Goal: Task Accomplishment & Management: Complete application form

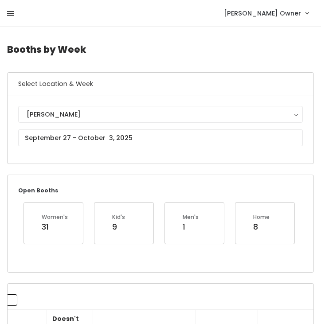
click at [10, 15] on icon at bounding box center [10, 14] width 7 height 8
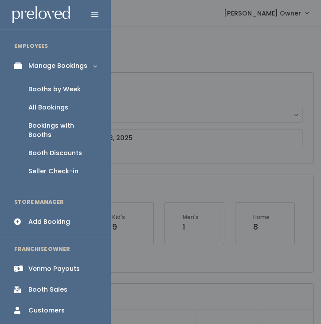
click at [38, 217] on div "Add Booking" at bounding box center [49, 221] width 42 height 9
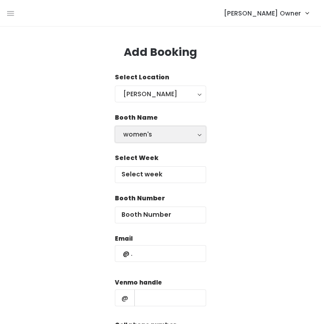
click at [173, 135] on div "women's" at bounding box center [160, 135] width 75 height 10
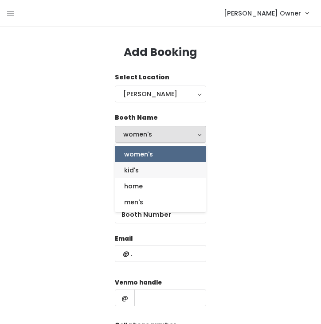
click at [159, 171] on link "kid's" at bounding box center [160, 170] width 91 height 16
select select "kids"
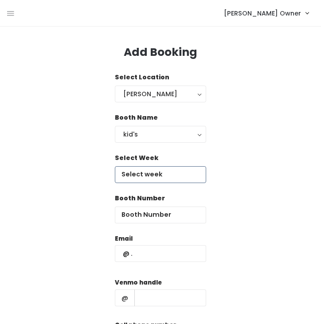
click at [167, 175] on input "text" at bounding box center [160, 174] width 91 height 17
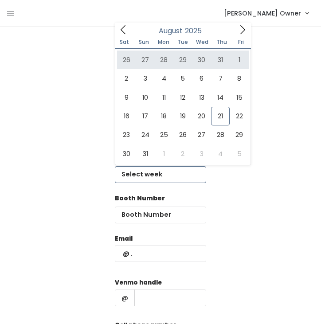
click at [243, 35] on span at bounding box center [242, 30] width 17 height 14
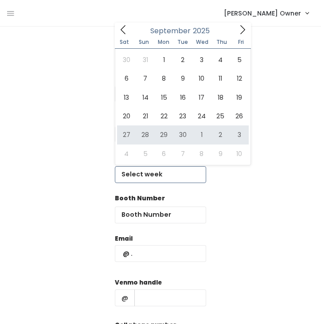
type input "September 27 to October 3"
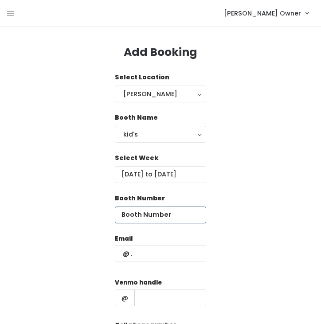
click at [182, 217] on input "number" at bounding box center [160, 215] width 91 height 17
type input "1"
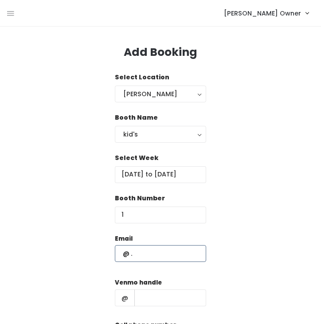
click at [185, 248] on input "text" at bounding box center [160, 253] width 91 height 17
type input "madie.diederich@gmail.com"
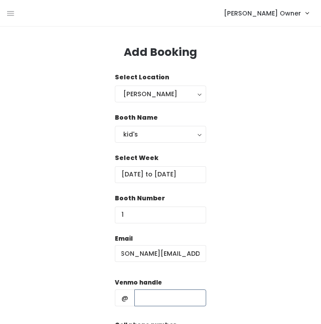
scroll to position [0, 0]
type input "m_dieds"
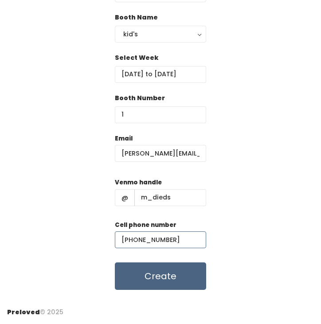
type input "(385) 202-8773"
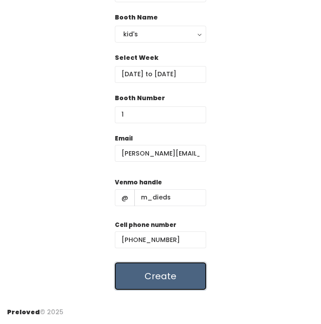
click at [189, 281] on button "Create" at bounding box center [160, 277] width 91 height 28
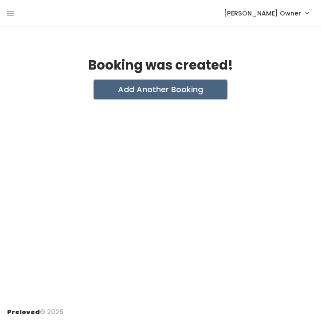
click at [174, 89] on button "Add Another Booking" at bounding box center [160, 90] width 133 height 20
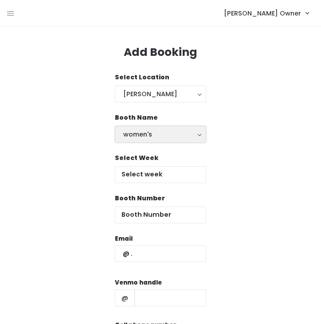
click at [156, 132] on div "women's" at bounding box center [160, 135] width 75 height 10
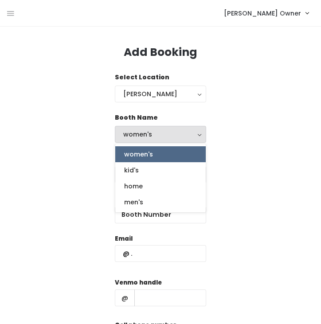
click at [156, 132] on div "women's" at bounding box center [160, 135] width 75 height 10
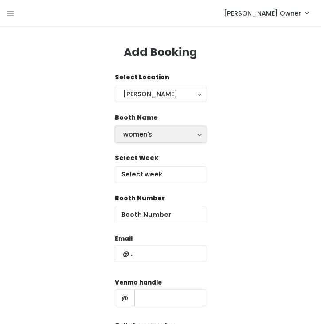
click at [155, 134] on div "women's" at bounding box center [160, 135] width 75 height 10
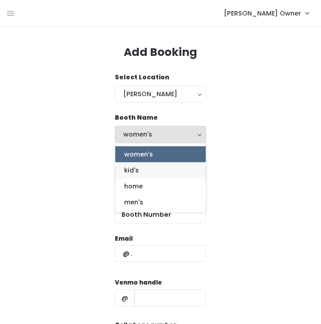
click at [149, 171] on link "kid's" at bounding box center [160, 170] width 91 height 16
select select "kids"
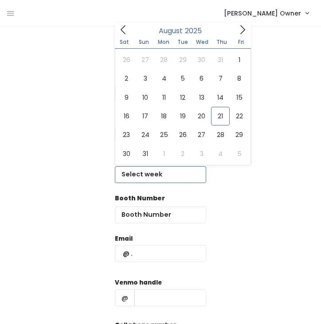
click at [154, 180] on input "text" at bounding box center [160, 174] width 91 height 17
click at [239, 29] on icon at bounding box center [243, 30] width 10 height 10
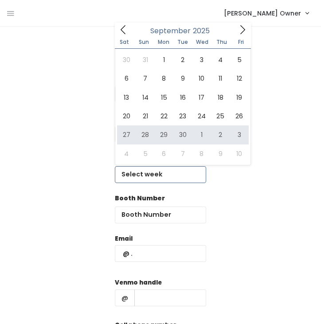
type input "September 27 to October 3"
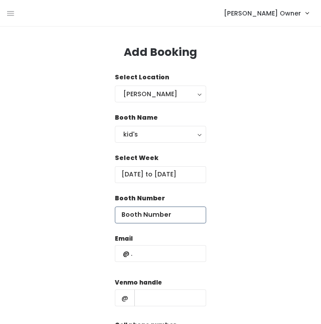
click at [186, 212] on input "number" at bounding box center [160, 215] width 91 height 17
type input "8"
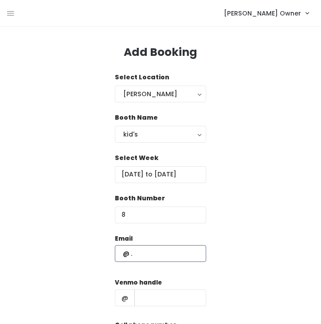
click at [170, 250] on input "text" at bounding box center [160, 253] width 91 height 17
type input "ashleymelissa6@gmail.com"
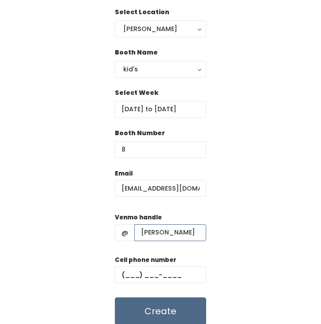
scroll to position [82, 0]
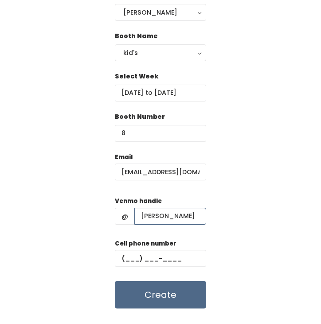
type input "ashley-chatelain"
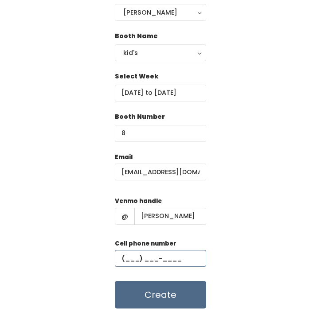
click at [135, 257] on input "text" at bounding box center [160, 258] width 91 height 17
type input "(801) 759-4941"
click at [238, 266] on div "Email ashleymelissa6@gmail.com Venmo handle @ ashley-chatelain Cell phone numbe…" at bounding box center [160, 231] width 307 height 157
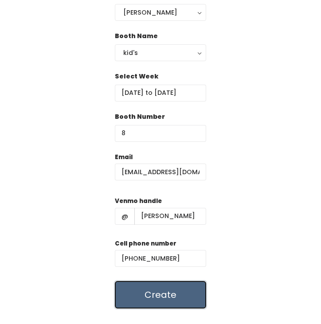
click at [189, 294] on button "Create" at bounding box center [160, 295] width 91 height 28
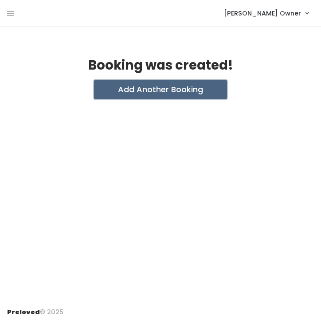
click at [170, 94] on button "Add Another Booking" at bounding box center [160, 90] width 133 height 20
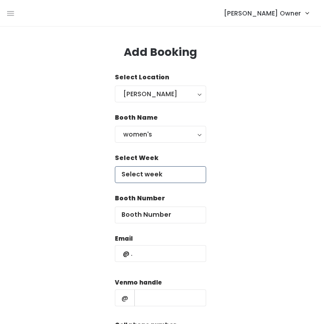
click at [160, 176] on input "text" at bounding box center [160, 174] width 91 height 17
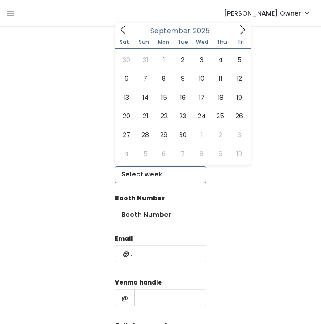
click at [243, 28] on icon at bounding box center [243, 30] width 10 height 10
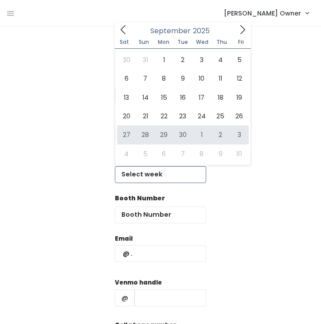
type input "September 27 to October 3"
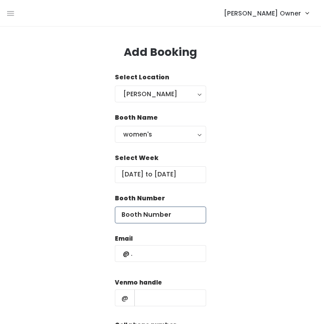
click at [172, 220] on input "number" at bounding box center [160, 215] width 91 height 17
type input "15"
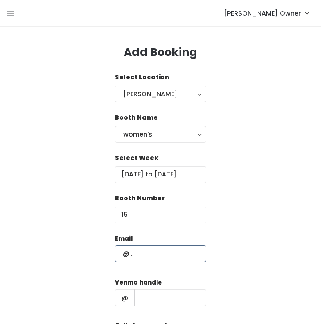
click at [161, 257] on input "text" at bounding box center [160, 253] width 91 height 17
type input "madie.diederich@gmail.com"
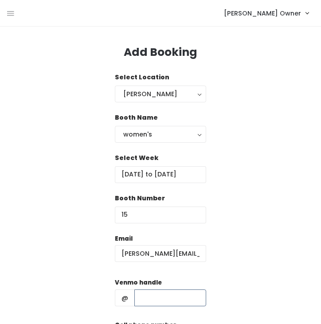
click at [166, 299] on input "text" at bounding box center [170, 298] width 72 height 17
type input "m_dieds"
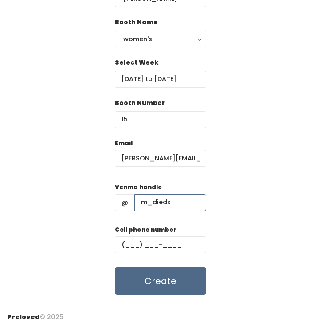
scroll to position [97, 0]
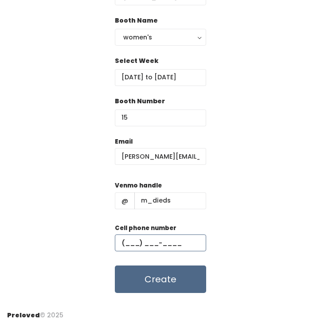
click at [129, 242] on input "text" at bounding box center [160, 243] width 91 height 17
type input "(385) 202-8773"
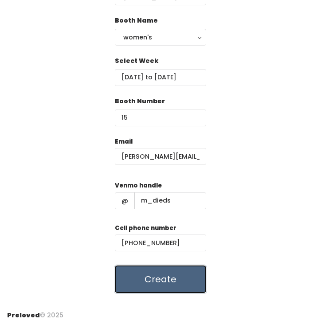
click at [188, 276] on button "Create" at bounding box center [160, 280] width 91 height 28
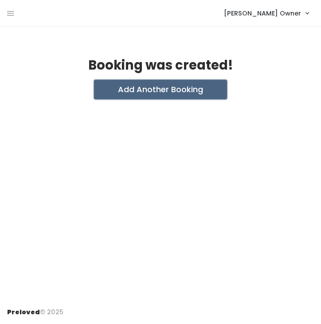
click at [175, 92] on button "Add Another Booking" at bounding box center [160, 90] width 133 height 20
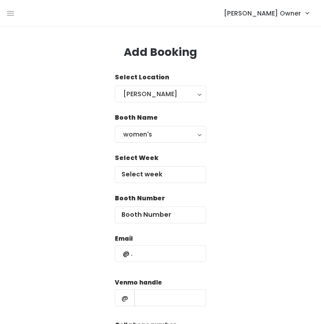
click at [155, 164] on div "Select Week" at bounding box center [160, 169] width 91 height 30
click at [155, 173] on input "text" at bounding box center [160, 174] width 91 height 17
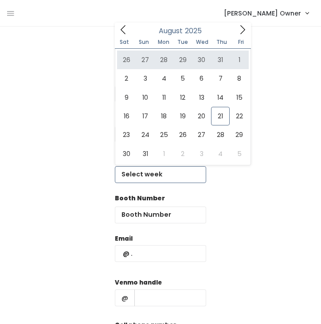
click at [241, 34] on icon at bounding box center [243, 30] width 10 height 10
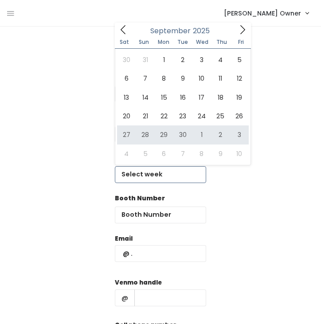
type input "[DATE] to [DATE]"
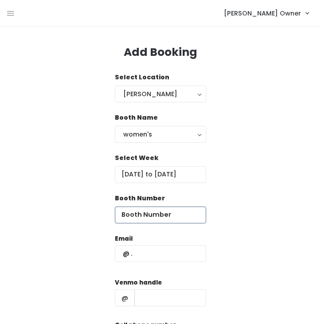
click at [174, 218] on input "number" at bounding box center [160, 215] width 91 height 17
type input "20"
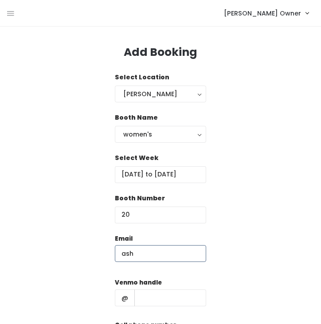
type input "ashleymelissa6@gmail.com"
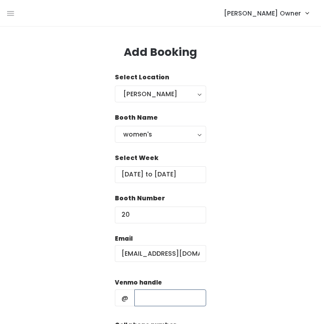
click at [172, 300] on input "text" at bounding box center [170, 298] width 72 height 17
type input "ashley-chatelain"
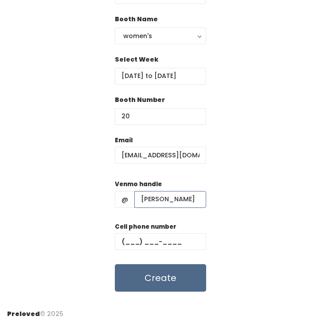
scroll to position [100, 0]
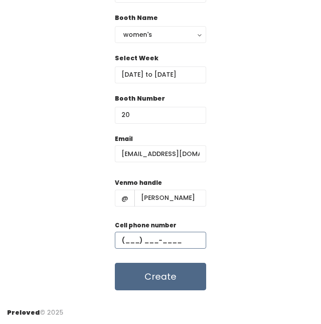
click at [128, 241] on input "text" at bounding box center [160, 240] width 91 height 17
type input "[PHONE_NUMBER]"
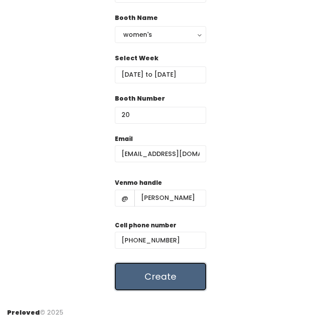
click at [178, 286] on button "Create" at bounding box center [160, 277] width 91 height 28
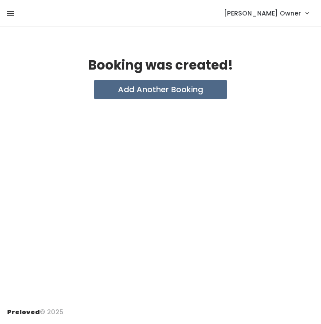
click at [11, 12] on icon at bounding box center [10, 14] width 7 height 8
click at [11, 12] on div "EMPLOYEES Manage Bookings Booths by Week All Bookings Bookings with Booths Boot…" at bounding box center [160, 162] width 321 height 324
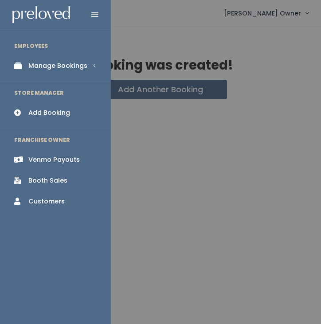
click at [50, 70] on div "Manage Bookings" at bounding box center [57, 65] width 59 height 9
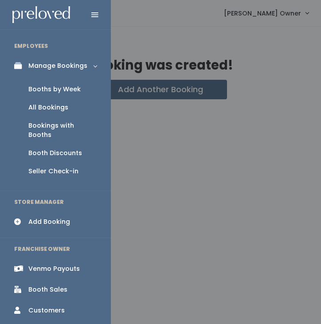
click at [49, 91] on div "Booths by Week" at bounding box center [54, 89] width 52 height 9
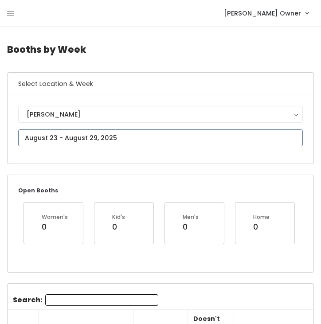
click at [184, 140] on input "text" at bounding box center [160, 138] width 285 height 17
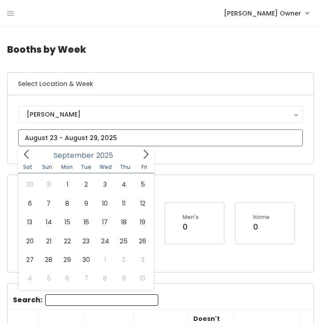
click at [147, 151] on icon at bounding box center [146, 155] width 10 height 10
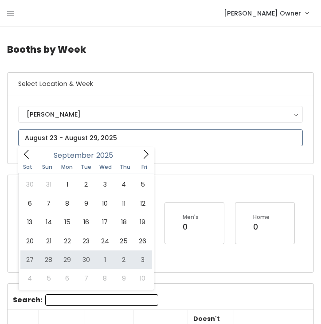
type input "September 27 to October 3"
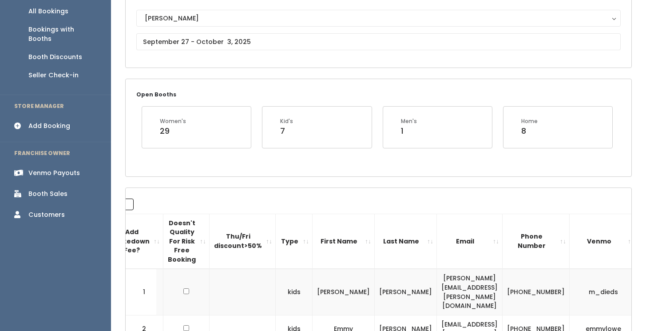
scroll to position [93, 0]
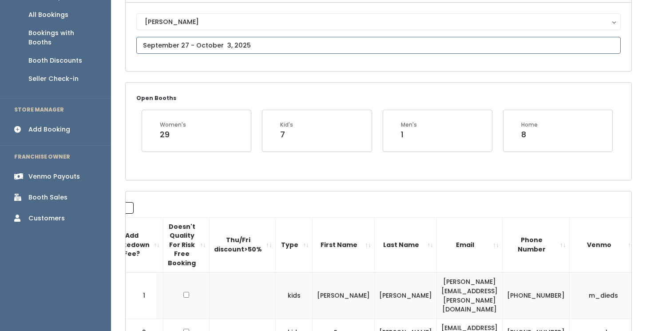
click at [217, 43] on input "text" at bounding box center [378, 45] width 484 height 17
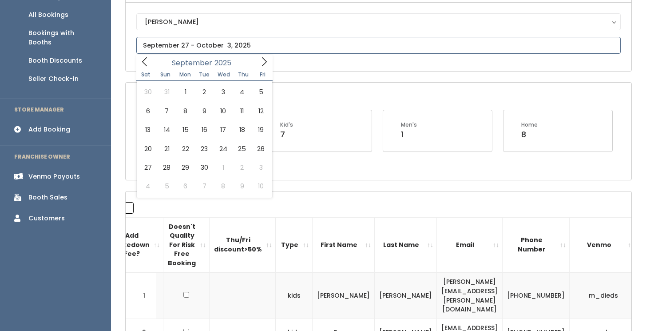
click at [269, 63] on icon at bounding box center [264, 62] width 10 height 10
click at [269, 62] on span at bounding box center [264, 62] width 17 height 14
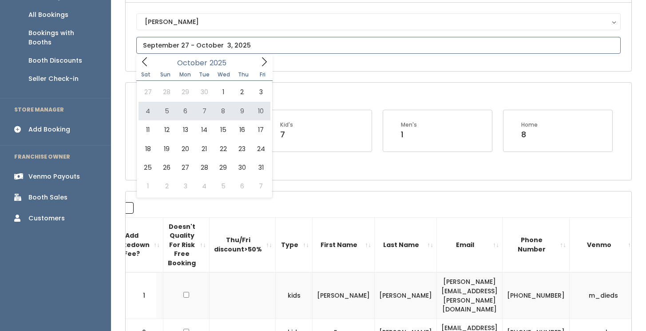
type input "October 4 to October 10"
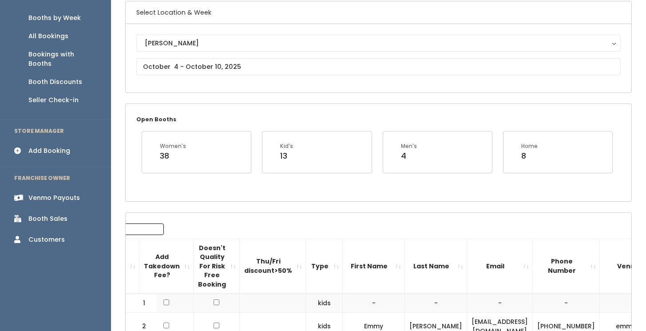
scroll to position [65, 0]
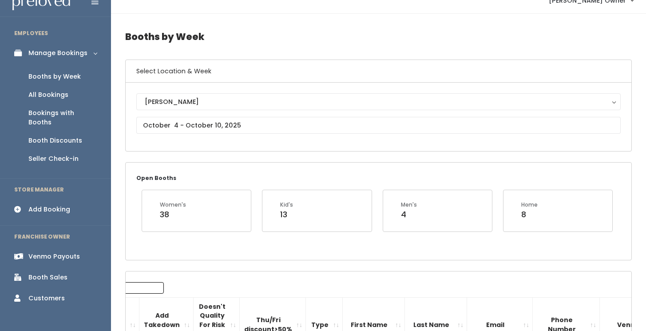
scroll to position [0, 0]
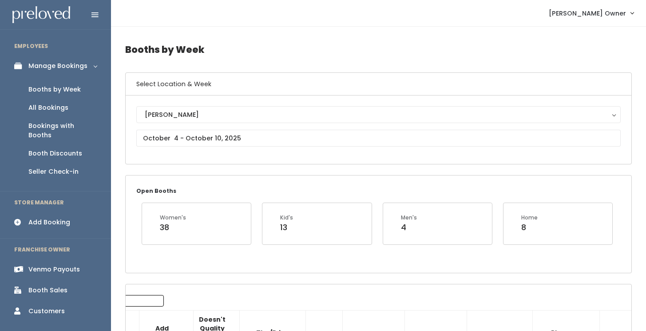
click at [364, 23] on nav "[PERSON_NAME] Owner My bookings Account settings Logout" at bounding box center [378, 13] width 535 height 27
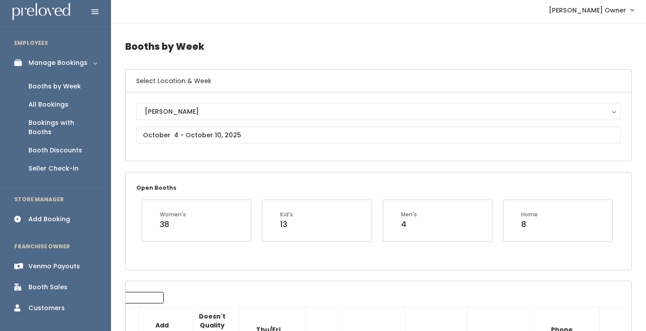
scroll to position [1, 0]
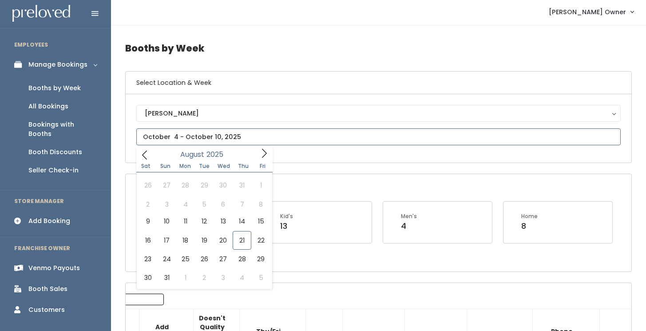
click at [269, 140] on input "text" at bounding box center [378, 136] width 484 height 17
click at [327, 47] on h4 "Booths by Week" at bounding box center [378, 48] width 506 height 24
